Goal: Information Seeking & Learning: Learn about a topic

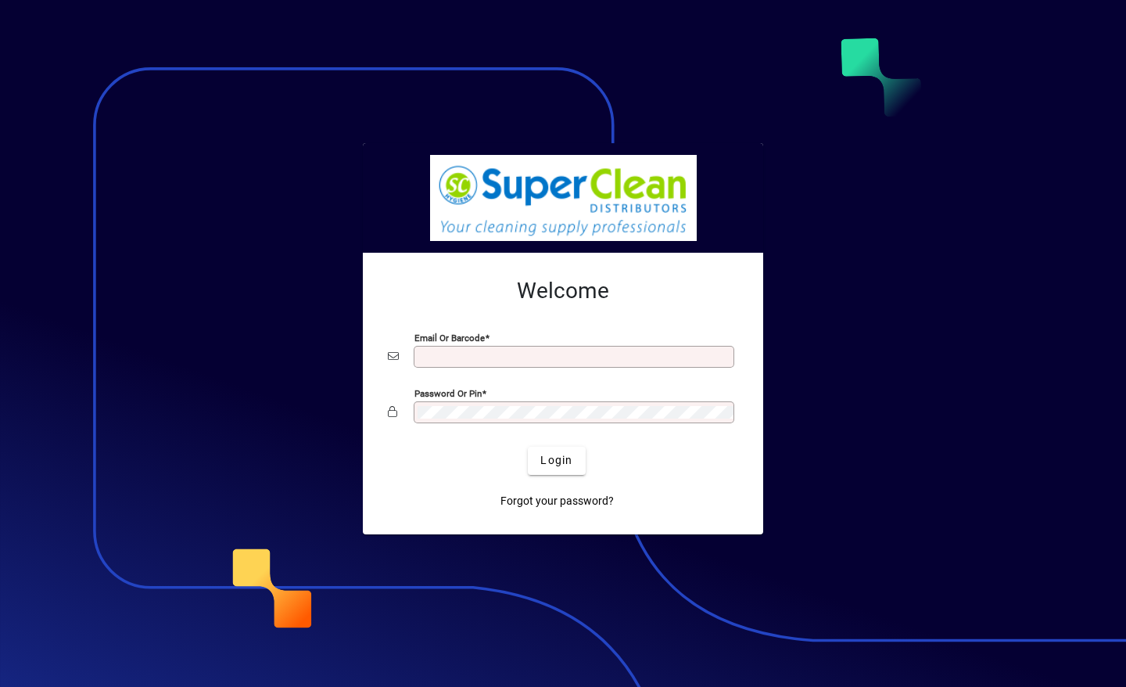
type input "**********"
click at [557, 465] on span "Login" at bounding box center [557, 460] width 32 height 16
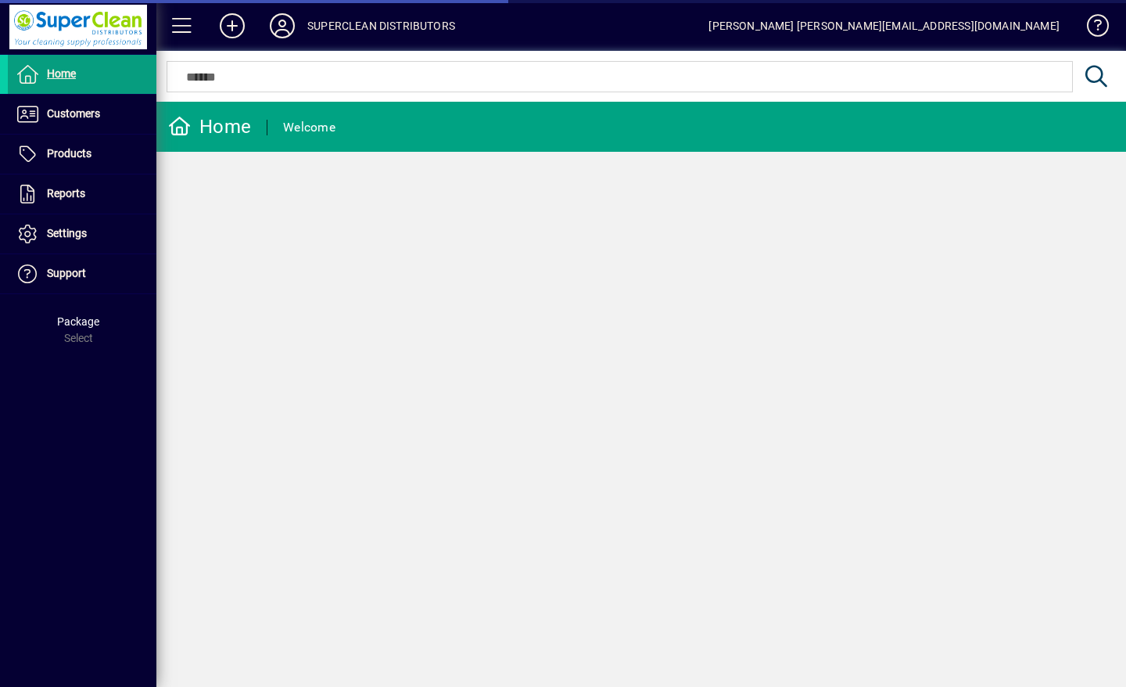
click at [59, 120] on span "Customers" at bounding box center [54, 114] width 92 height 19
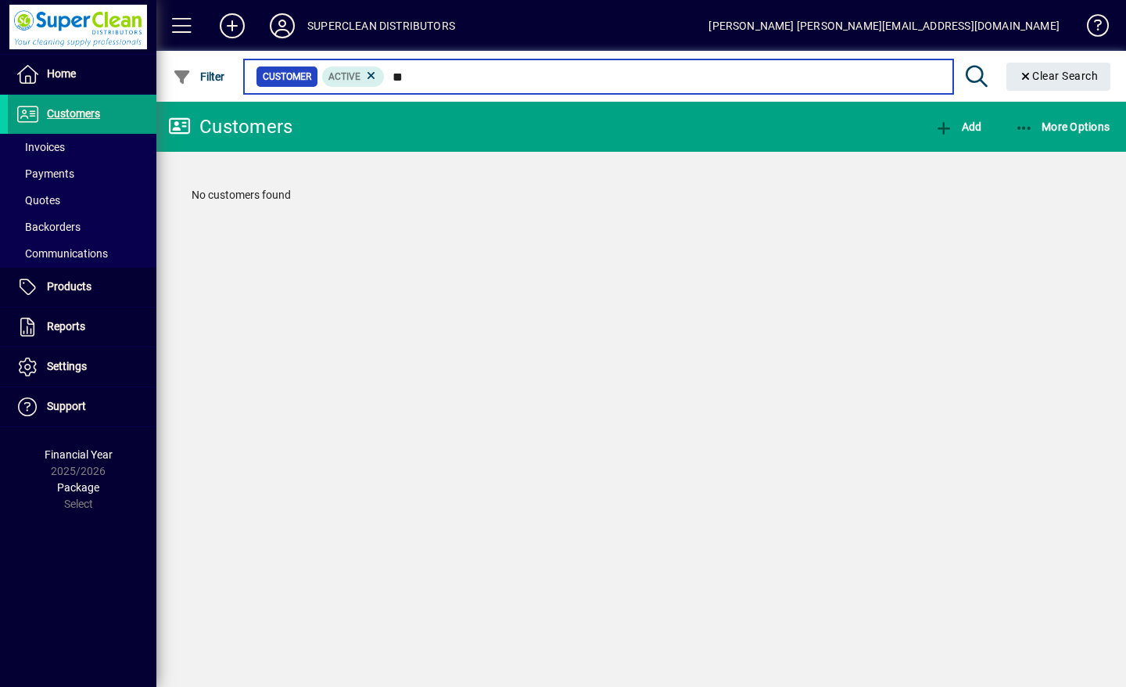
type input "*"
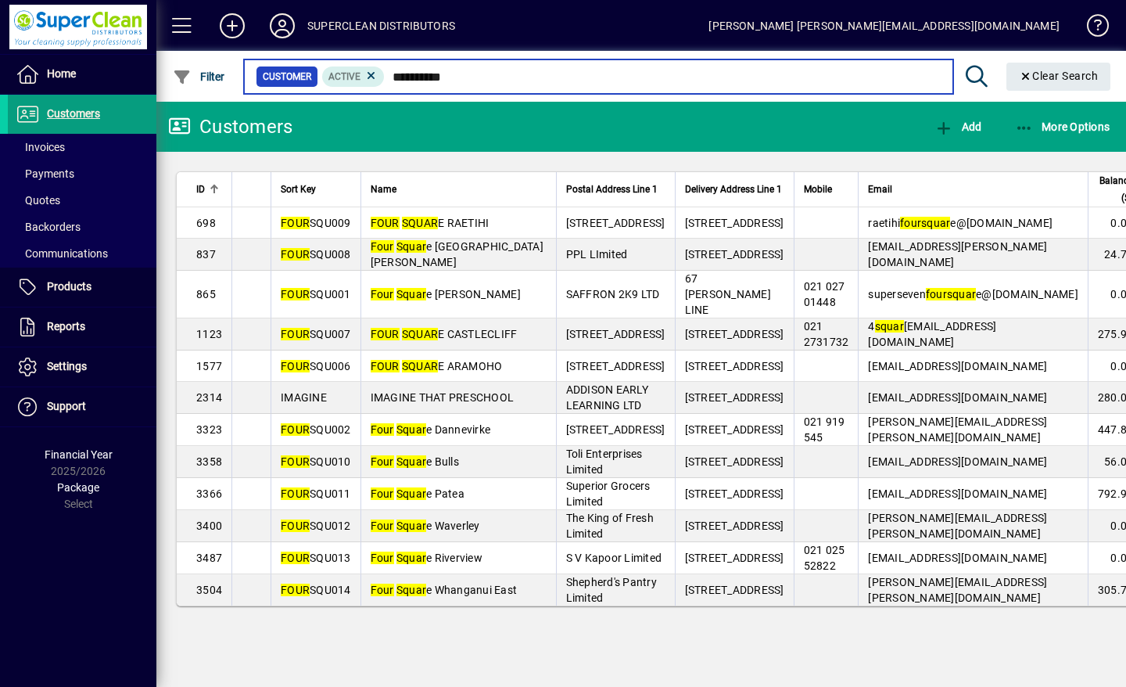
scroll to position [74, 0]
type input "**********"
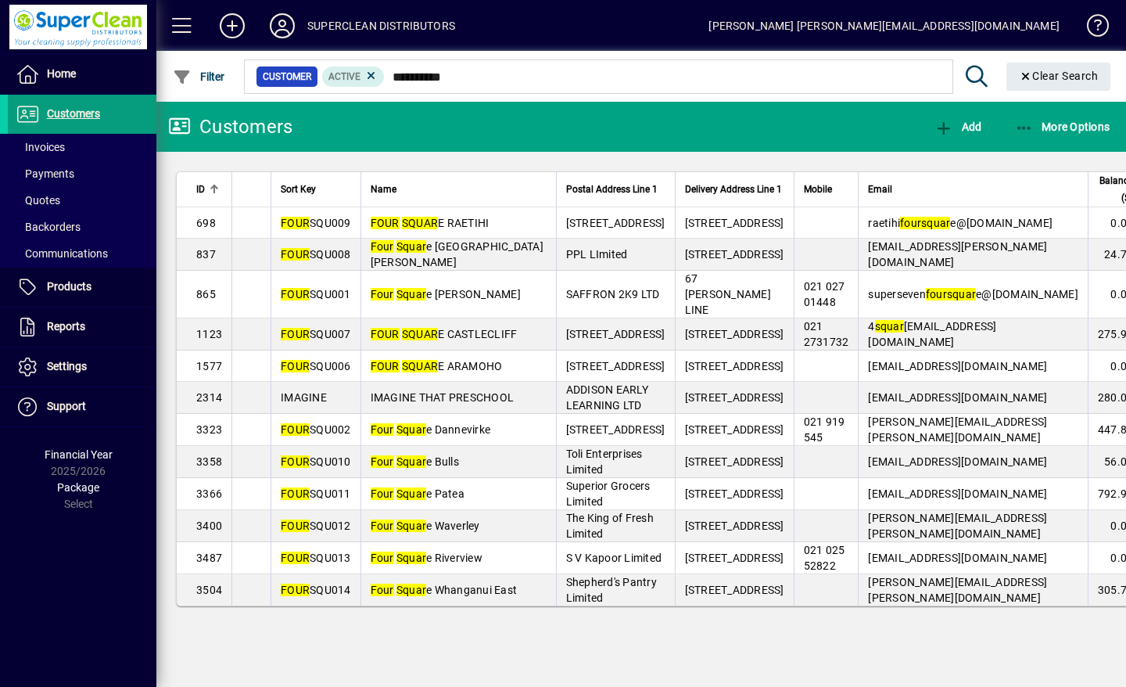
click at [457, 532] on span "Four Squar e Waverley" at bounding box center [426, 525] width 110 height 13
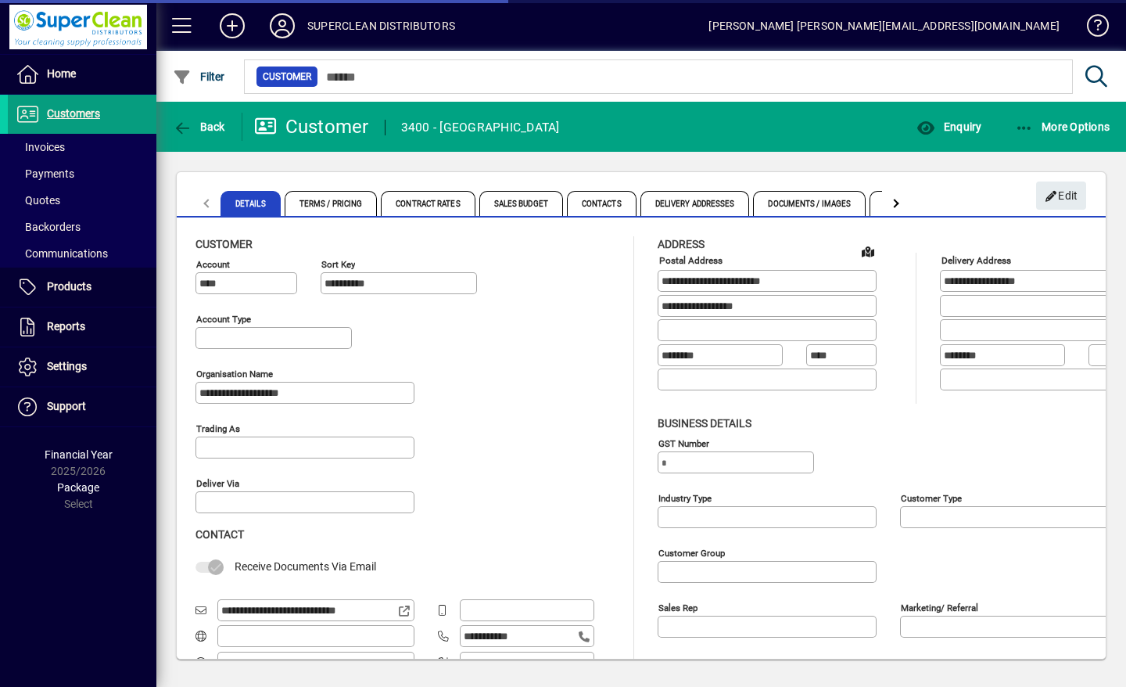
type input "**********"
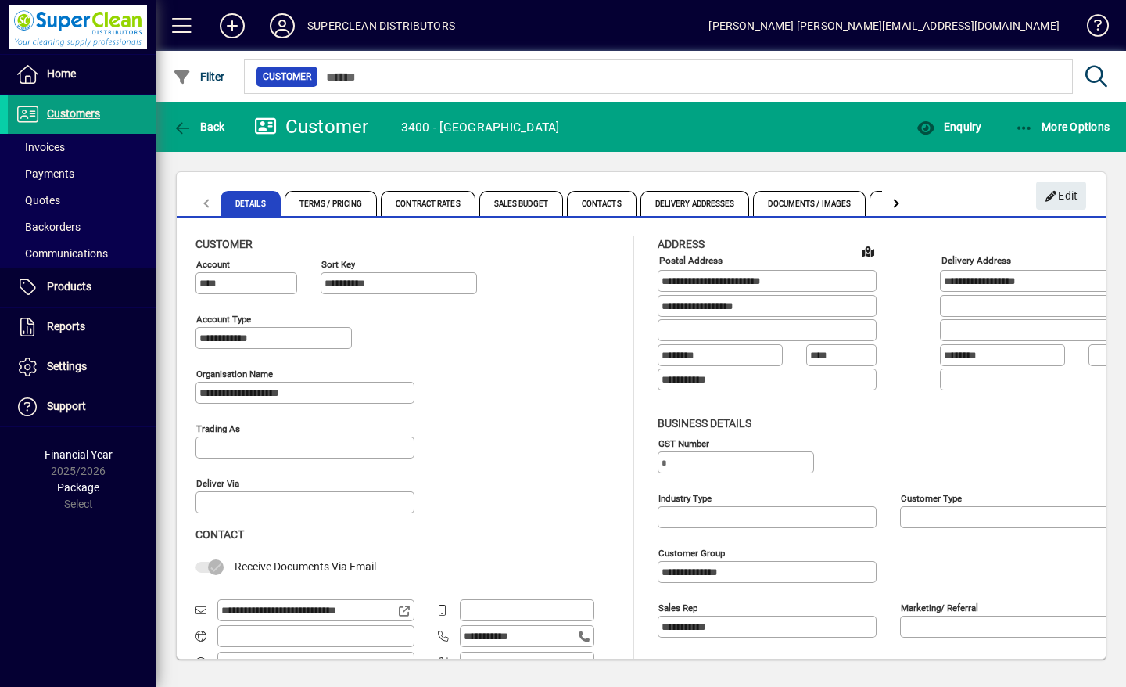
click at [968, 131] on span "Enquiry" at bounding box center [949, 126] width 65 height 13
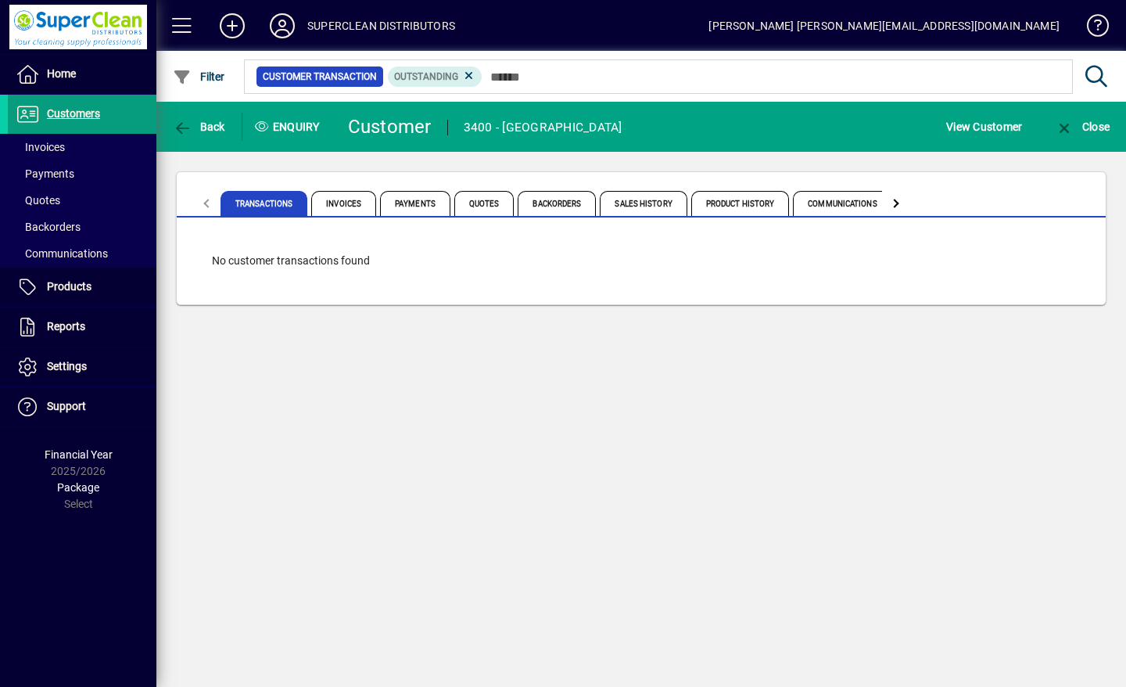
click at [745, 207] on span "Product History" at bounding box center [741, 203] width 99 height 25
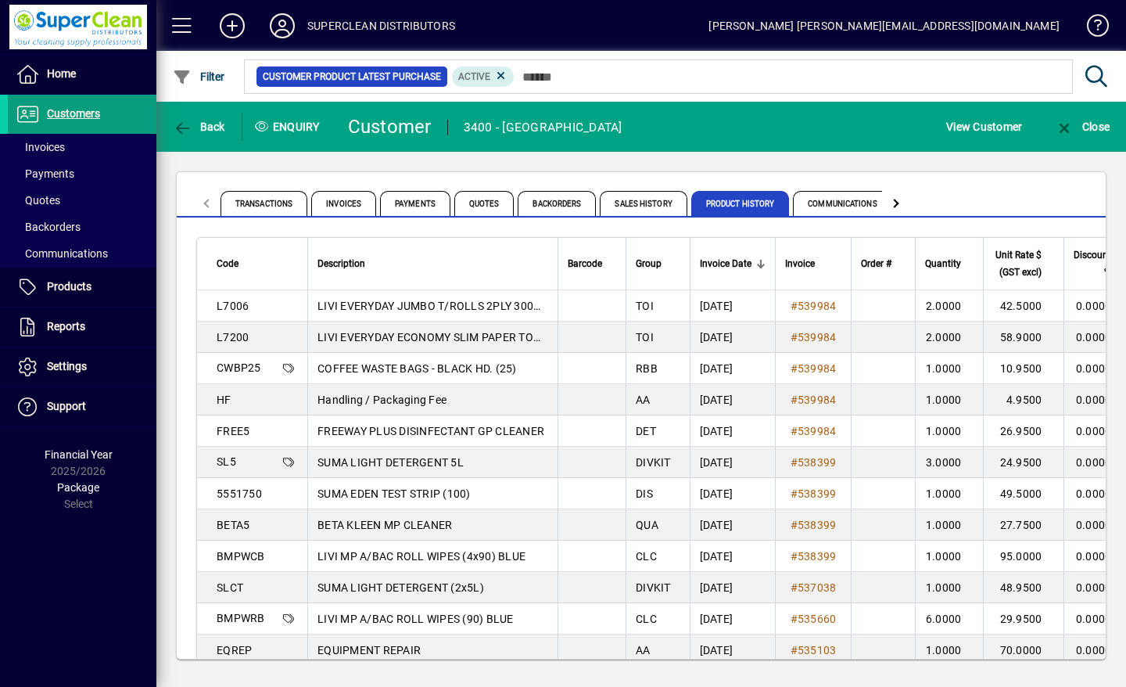
click at [289, 20] on icon at bounding box center [282, 25] width 31 height 25
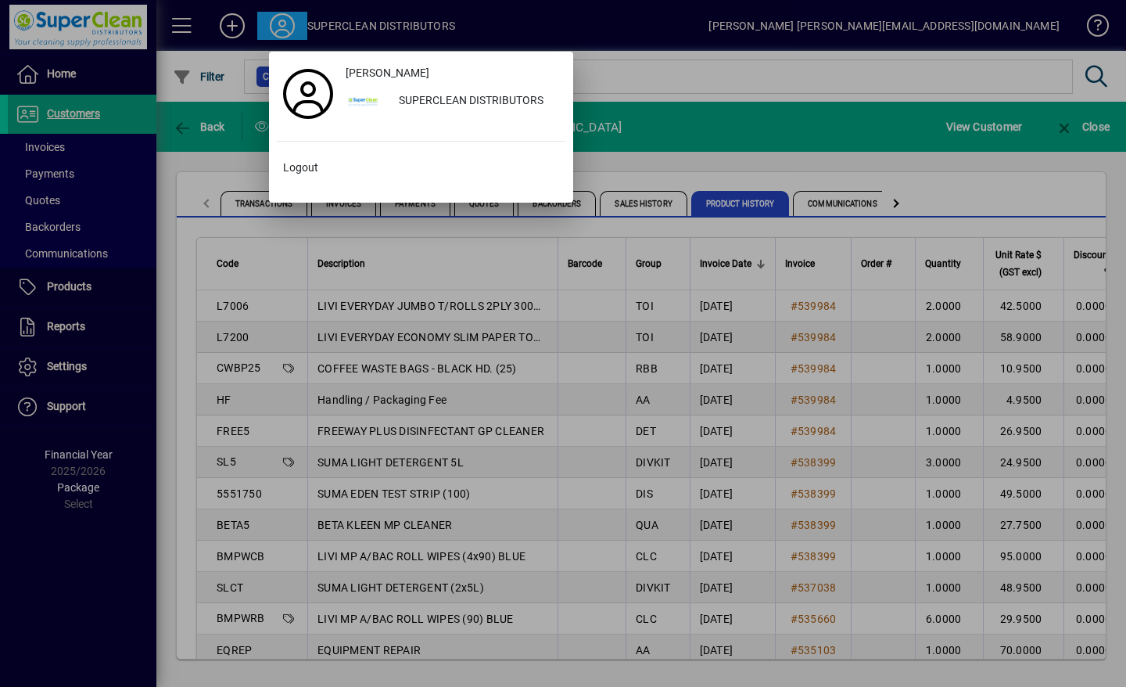
click at [310, 181] on span at bounding box center [421, 168] width 289 height 38
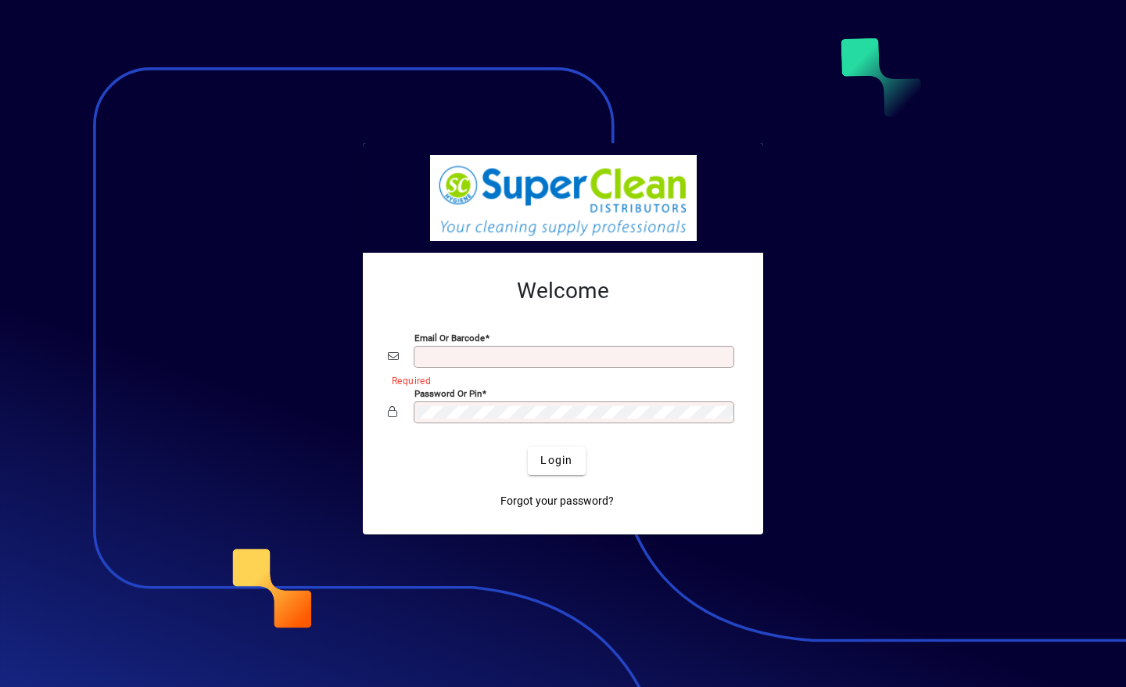
type input "**********"
click at [559, 465] on span "Login" at bounding box center [557, 460] width 32 height 16
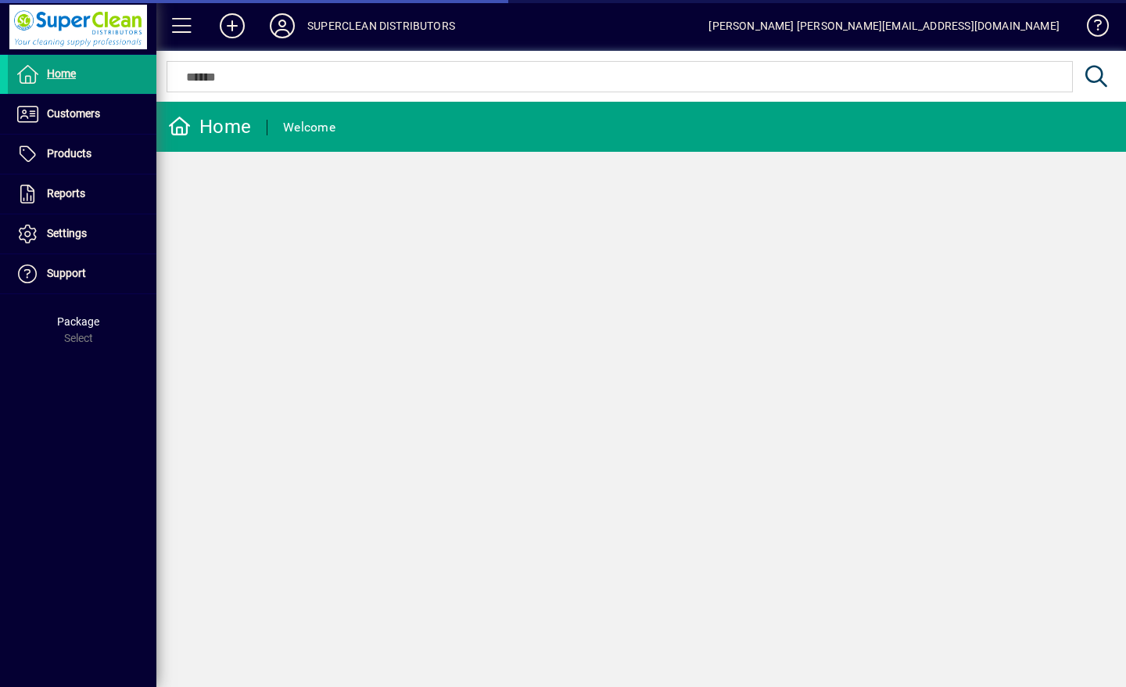
click at [76, 116] on span "Customers" at bounding box center [73, 113] width 53 height 13
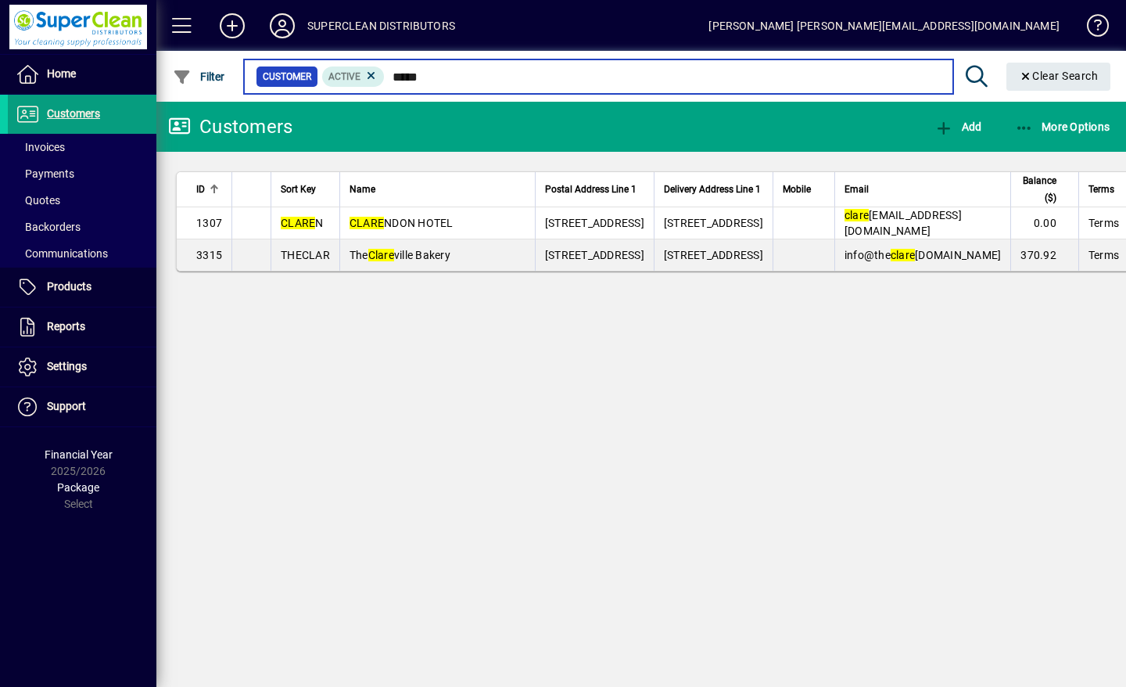
type input "*****"
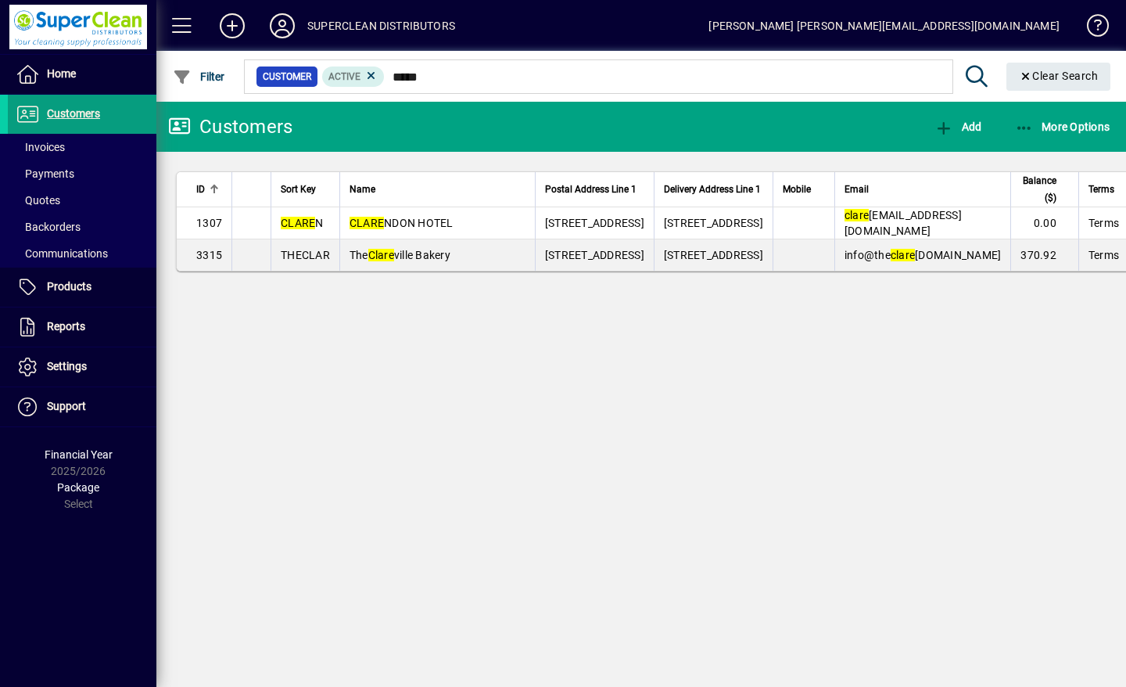
click at [434, 229] on span "CLARE NDON HOTEL" at bounding box center [402, 223] width 104 height 13
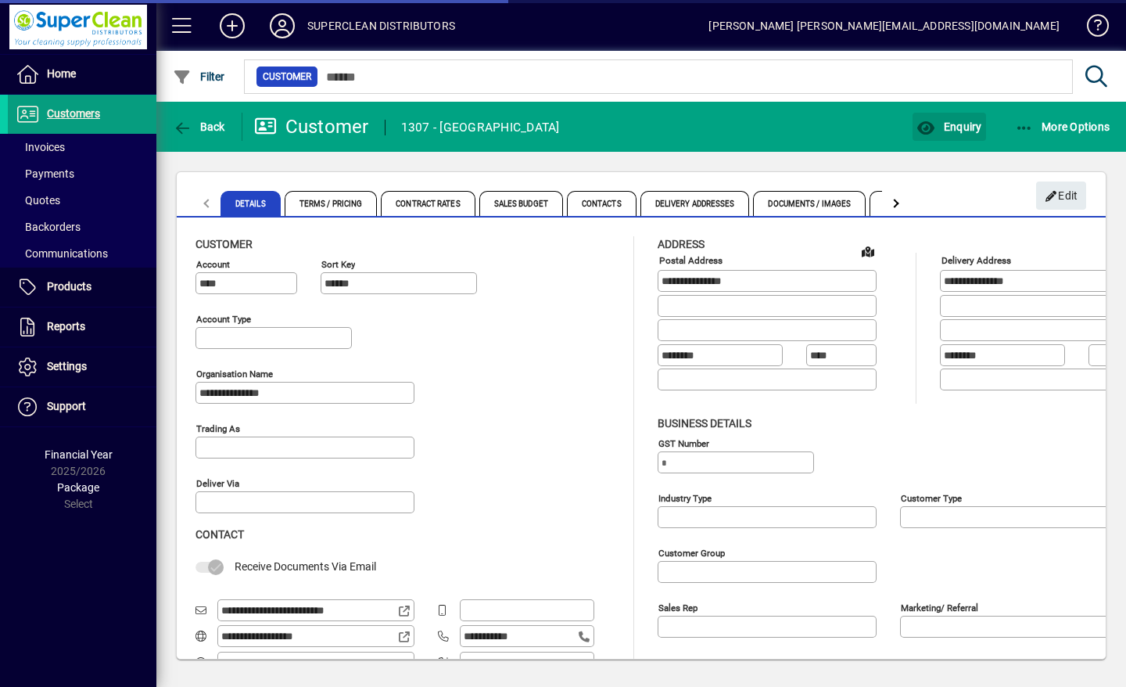
click at [953, 124] on span "Enquiry" at bounding box center [949, 126] width 65 height 13
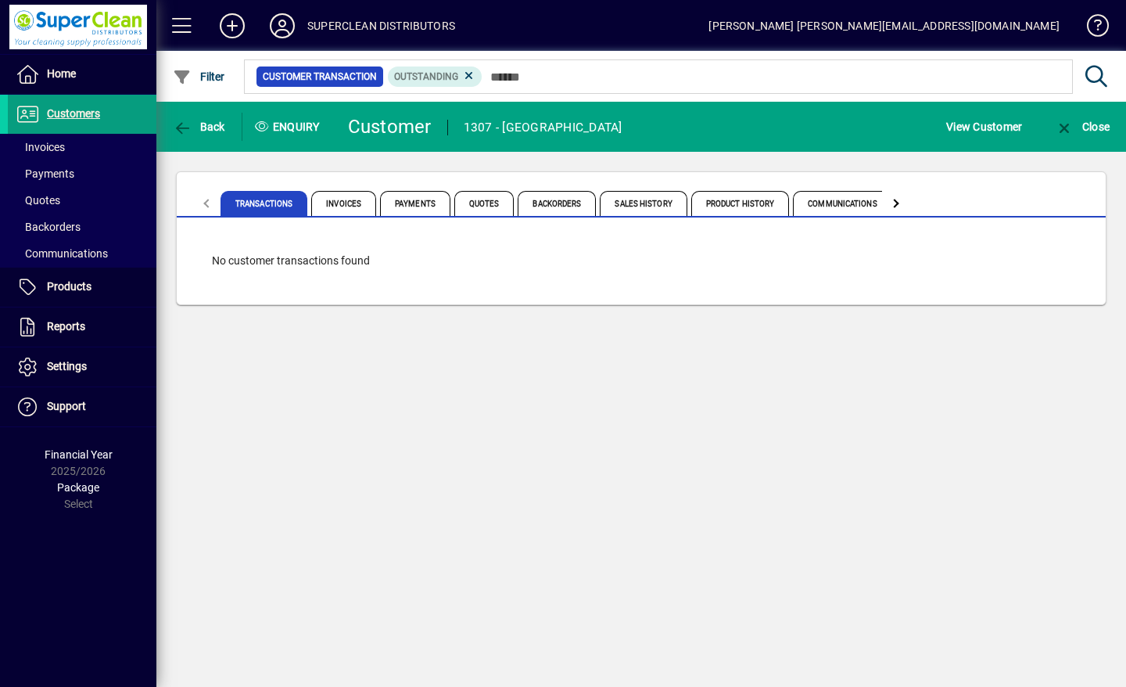
click at [349, 199] on span "Invoices" at bounding box center [343, 203] width 65 height 25
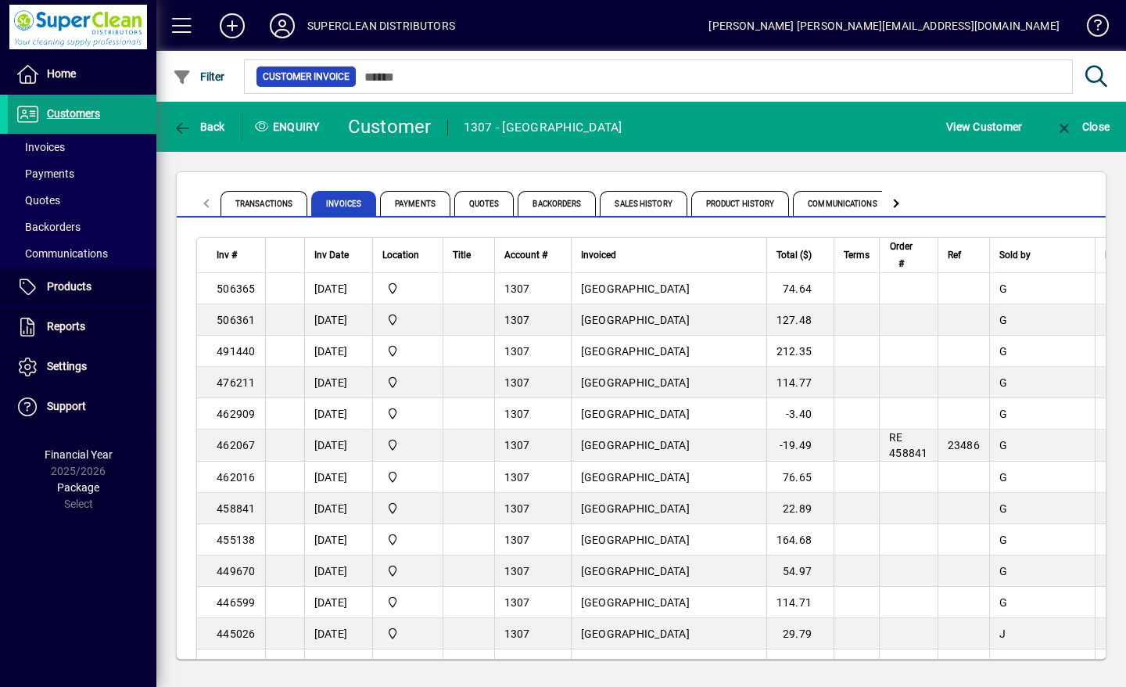
click at [284, 31] on icon at bounding box center [282, 25] width 31 height 25
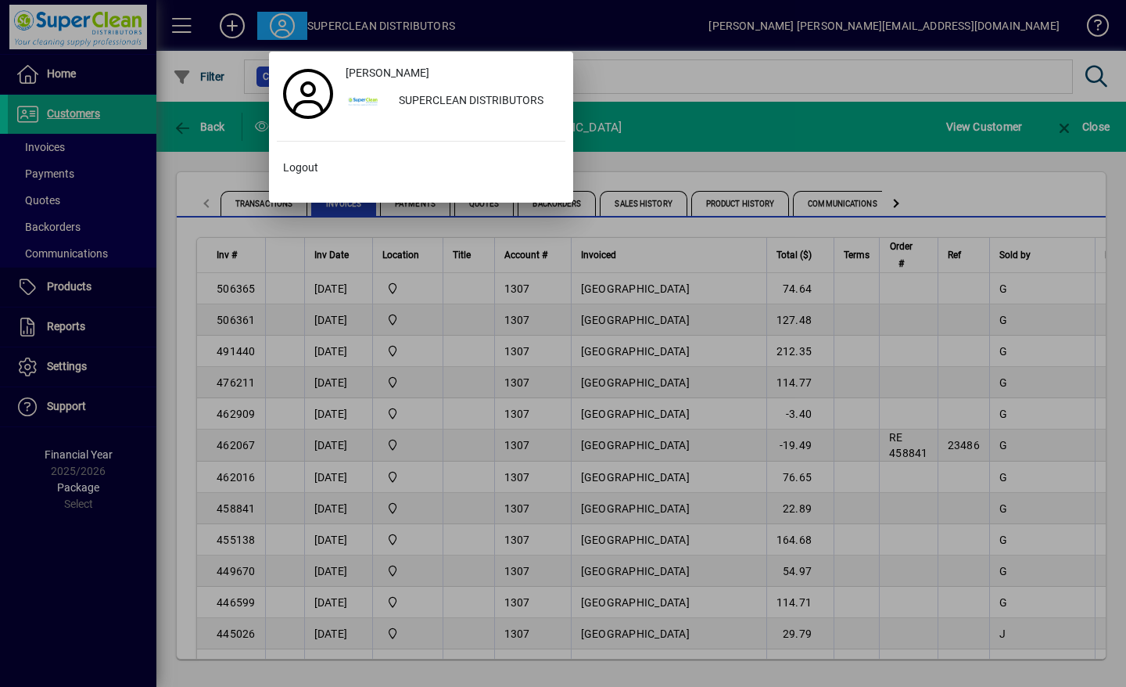
click at [760, 202] on div at bounding box center [563, 343] width 1126 height 687
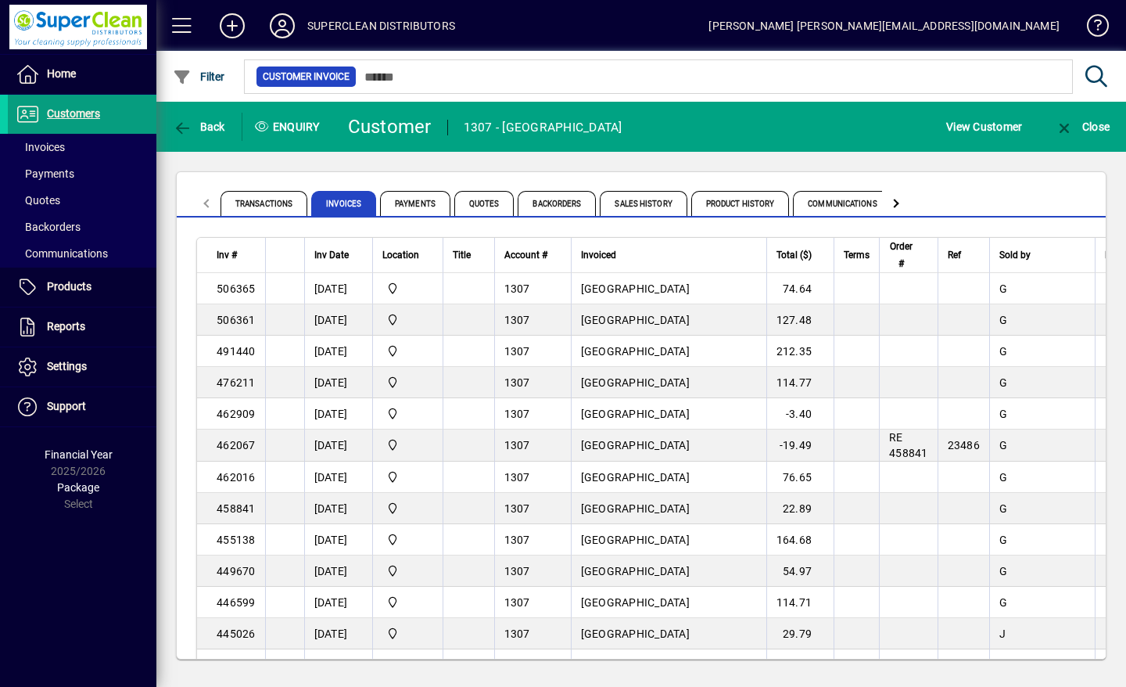
click at [750, 200] on span "Product History" at bounding box center [741, 203] width 99 height 25
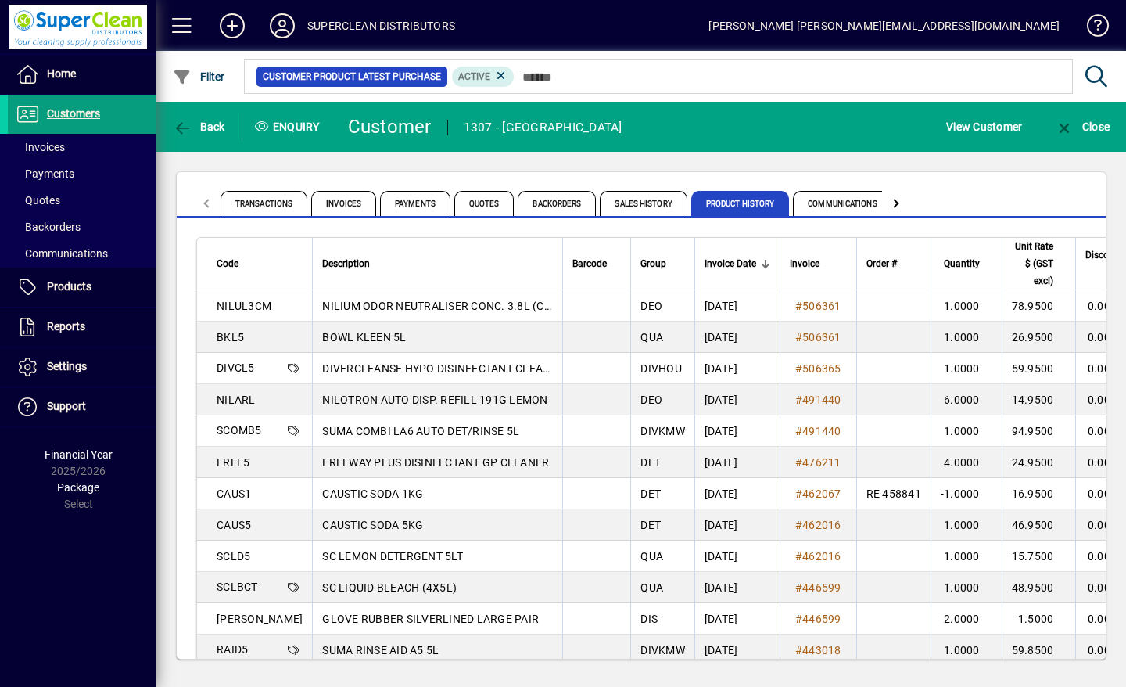
click at [644, 201] on span "Sales History" at bounding box center [643, 203] width 87 height 25
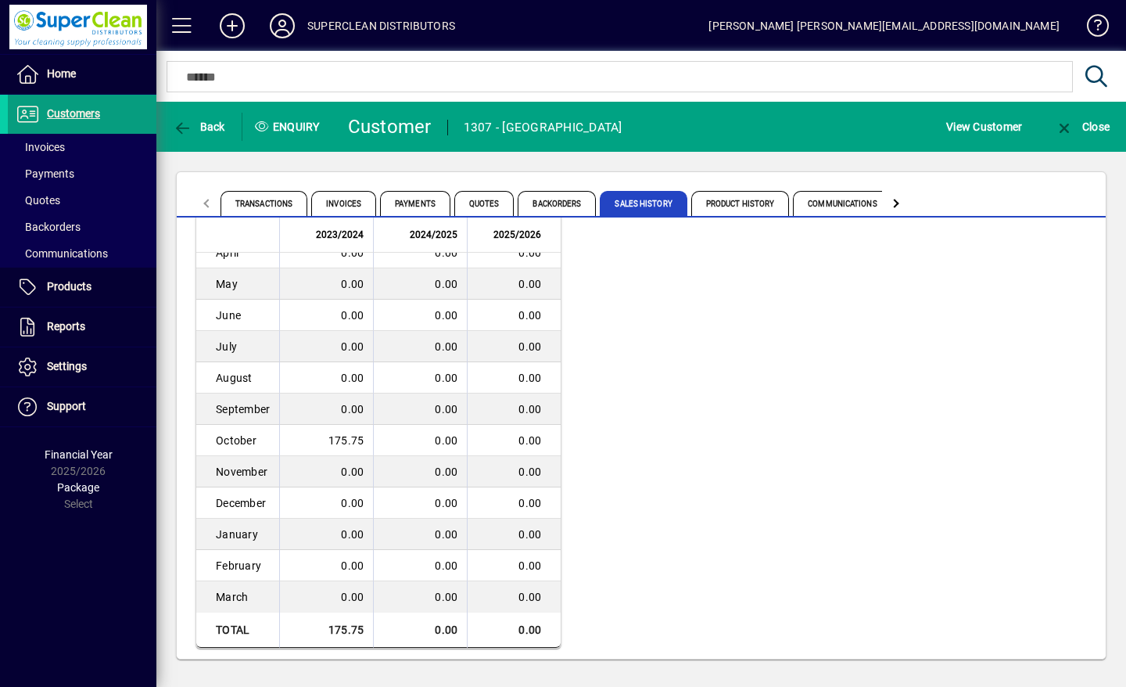
scroll to position [34, 0]
click at [286, 30] on icon at bounding box center [282, 25] width 31 height 25
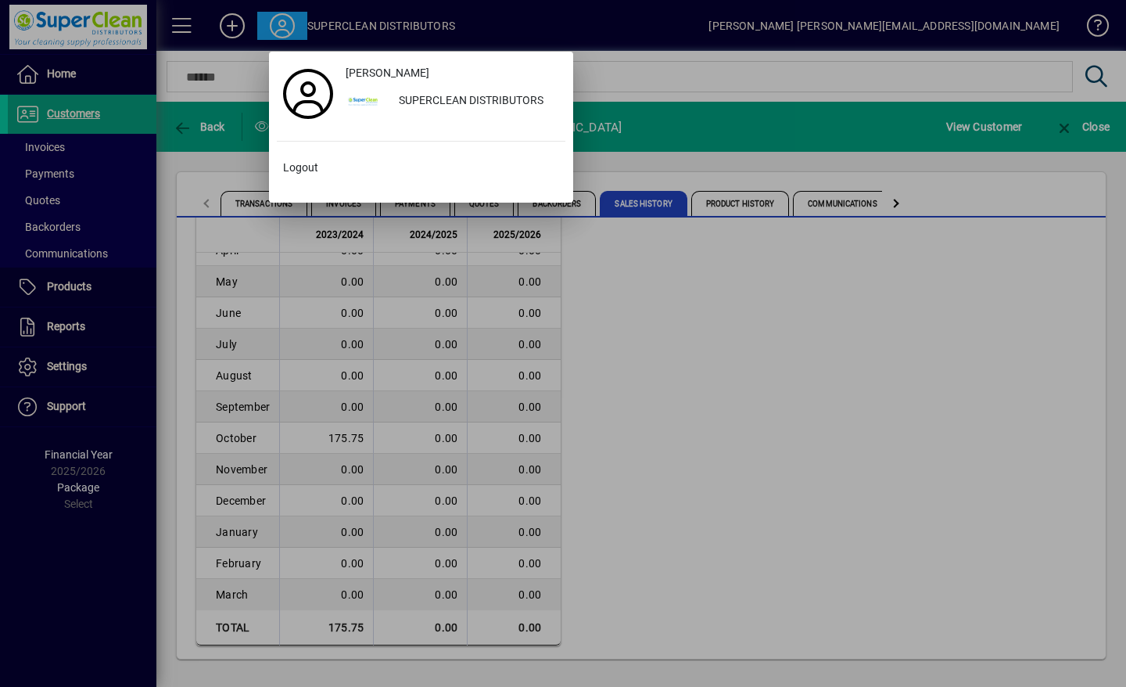
click at [293, 173] on span "Logout" at bounding box center [300, 168] width 35 height 16
